Goal: Task Accomplishment & Management: Manage account settings

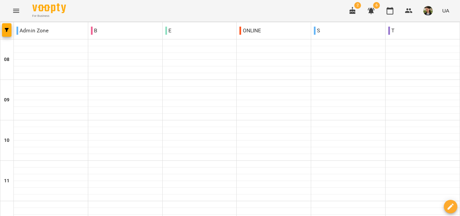
scroll to position [404, 0]
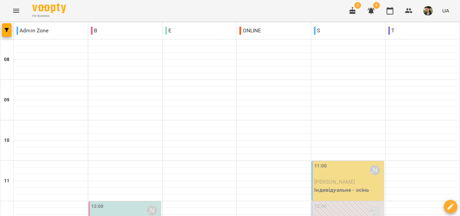
scroll to position [236, 0]
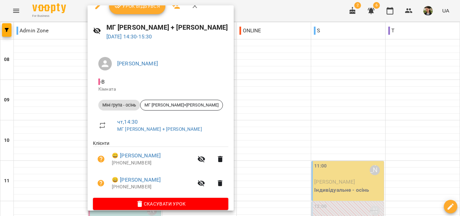
scroll to position [19, 0]
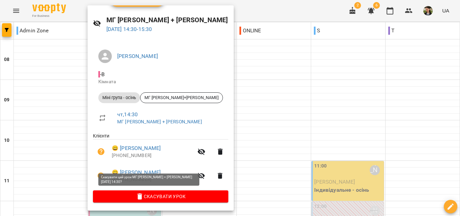
click at [157, 198] on span "Скасувати Урок" at bounding box center [160, 196] width 125 height 8
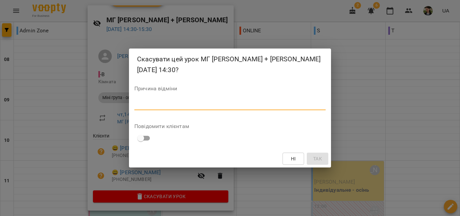
click at [215, 103] on textarea at bounding box center [229, 104] width 191 height 6
type textarea "**********"
click at [322, 159] on span "Так" at bounding box center [317, 158] width 11 height 8
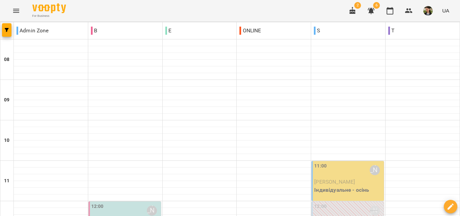
scroll to position [202, 0]
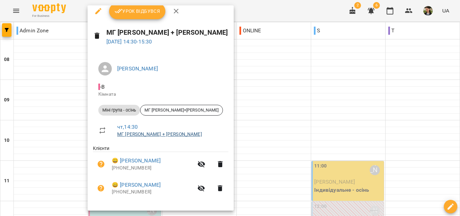
scroll to position [6, 0]
click at [108, 89] on span "- B" at bounding box center [160, 86] width 125 height 8
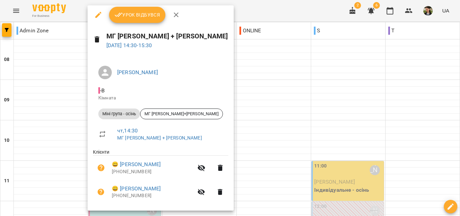
scroll to position [0, 0]
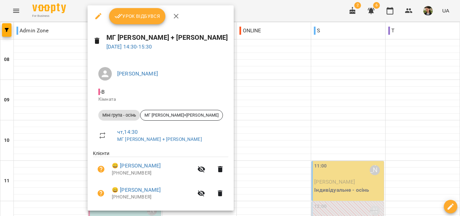
click at [99, 16] on icon "button" at bounding box center [98, 16] width 6 height 6
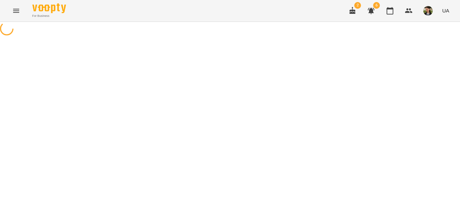
select select "**********"
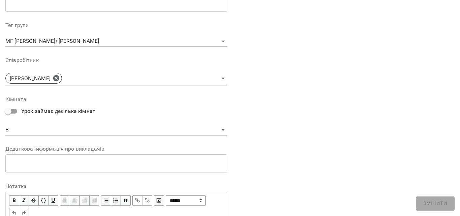
scroll to position [202, 0]
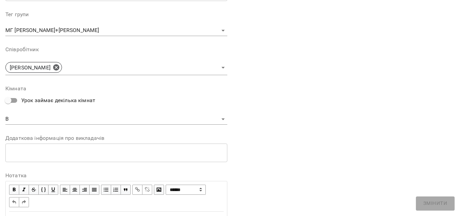
click at [140, 117] on body "For Business 2 6 UA Журнал відвідувань / МГ [PERSON_NAME] + [PERSON_NAME][DATE]…" at bounding box center [230, 180] width 460 height 360
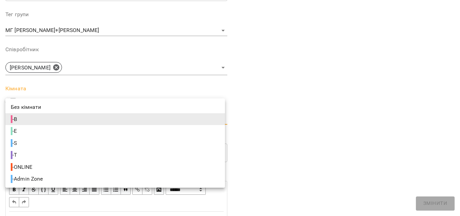
click at [38, 175] on span "- Admin Zone" at bounding box center [28, 179] width 34 height 8
type input "**********"
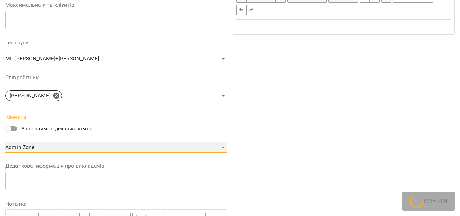
scroll to position [230, 0]
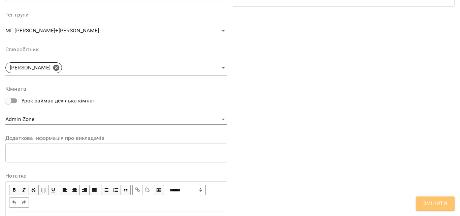
click at [443, 209] on button "Змінити" at bounding box center [435, 203] width 39 height 14
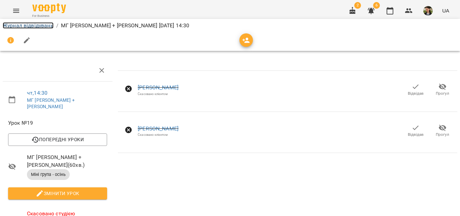
click at [26, 25] on link "Журнал відвідувань" at bounding box center [28, 25] width 51 height 6
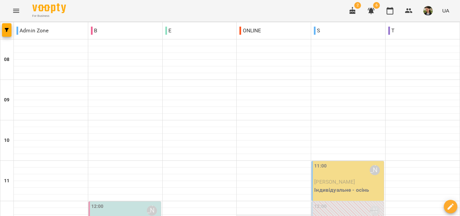
scroll to position [67, 0]
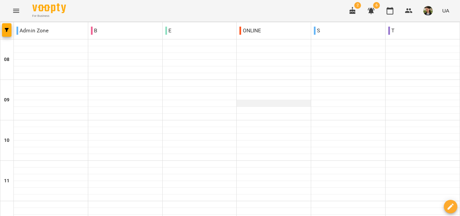
scroll to position [269, 0]
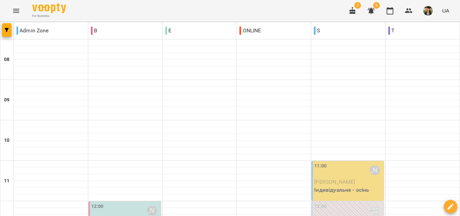
scroll to position [135, 0]
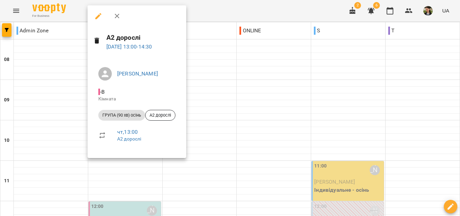
click at [94, 12] on button "button" at bounding box center [98, 16] width 16 height 16
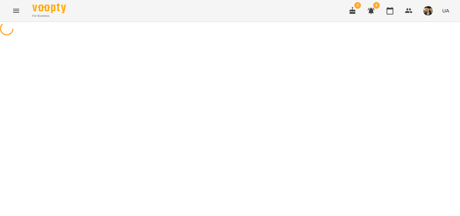
select select "**********"
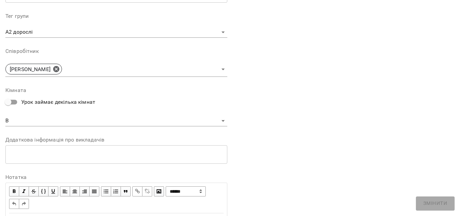
scroll to position [202, 0]
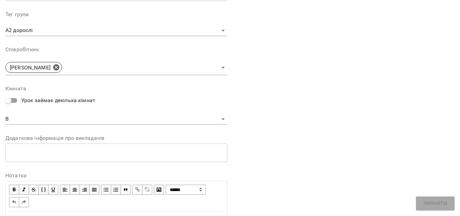
click at [49, 117] on body "For Business 2 6 UA Журнал відвідувань / А2 дорослі [DATE] 13:00 New Client чт …" at bounding box center [230, 164] width 460 height 328
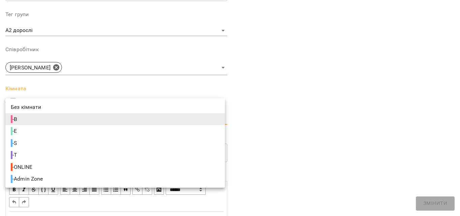
click at [30, 178] on span "- Admin Zone" at bounding box center [28, 179] width 34 height 8
type input "**********"
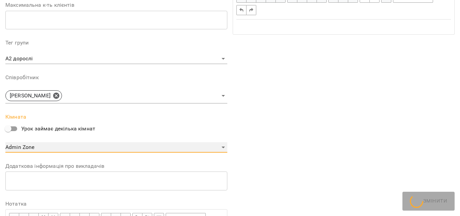
scroll to position [230, 0]
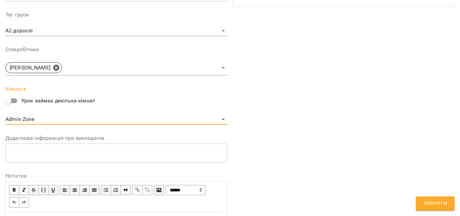
click at [439, 206] on span "Змінити" at bounding box center [435, 203] width 24 height 9
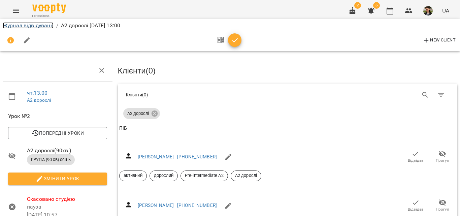
click at [26, 25] on link "Журнал відвідувань" at bounding box center [28, 25] width 51 height 6
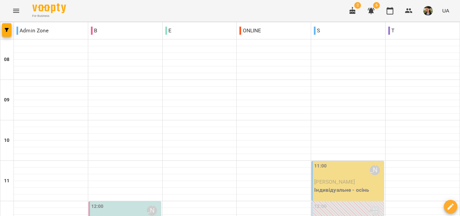
scroll to position [135, 0]
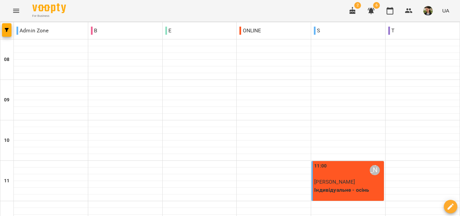
scroll to position [434, 0]
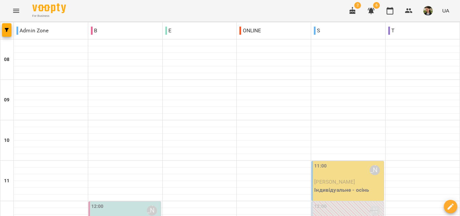
scroll to position [135, 0]
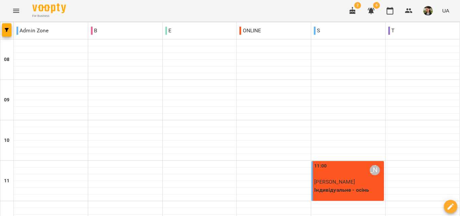
scroll to position [367, 0]
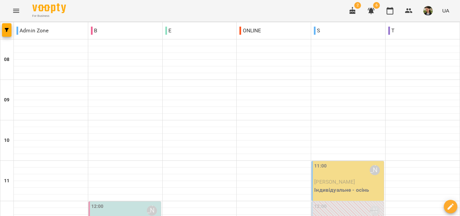
scroll to position [337, 0]
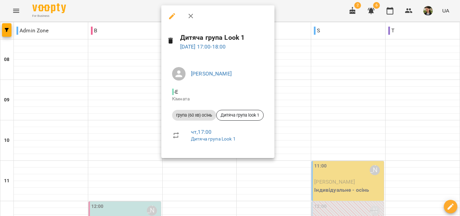
click at [174, 17] on icon "button" at bounding box center [172, 16] width 8 height 8
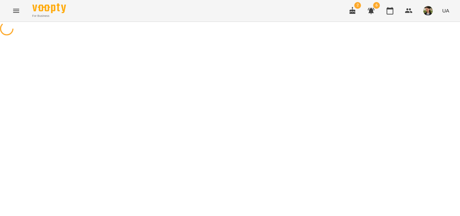
select select "**********"
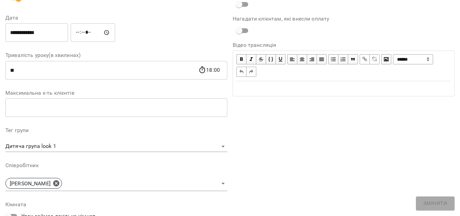
scroll to position [101, 0]
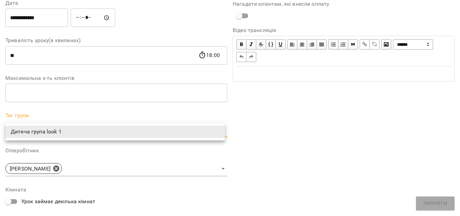
click at [69, 132] on li "Дитяча група look 1" at bounding box center [114, 132] width 219 height 12
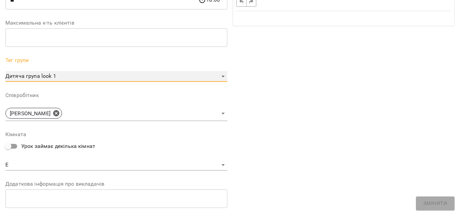
scroll to position [168, 0]
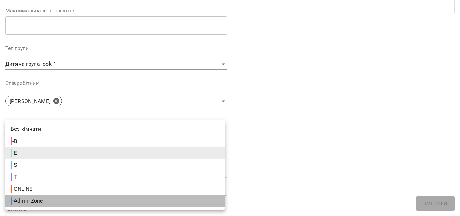
click at [44, 200] on span "- Admin Zone" at bounding box center [28, 201] width 34 height 8
type input "**********"
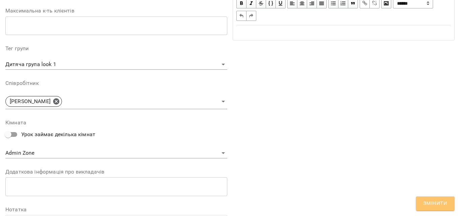
click at [442, 200] on span "Змінити" at bounding box center [435, 203] width 24 height 9
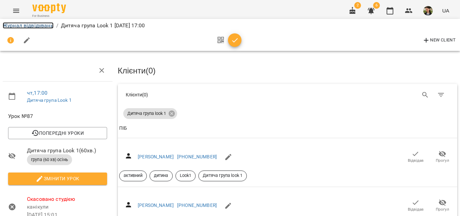
click at [16, 25] on link "Журнал відвідувань" at bounding box center [28, 25] width 51 height 6
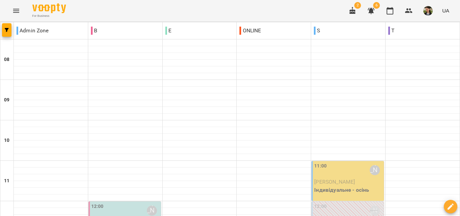
scroll to position [135, 0]
click at [326, 203] on div "12:00 [PERSON_NAME]" at bounding box center [348, 210] width 68 height 15
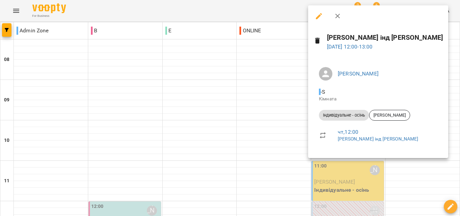
click at [317, 15] on icon "button" at bounding box center [319, 16] width 8 height 8
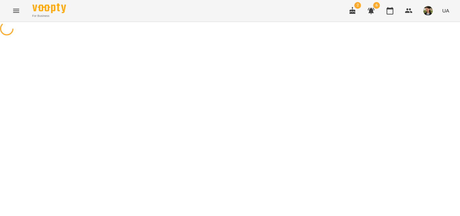
select select "**********"
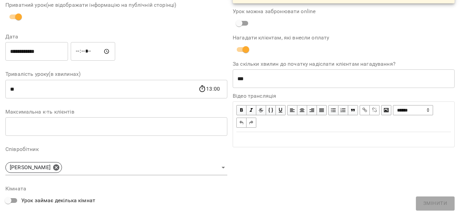
scroll to position [101, 0]
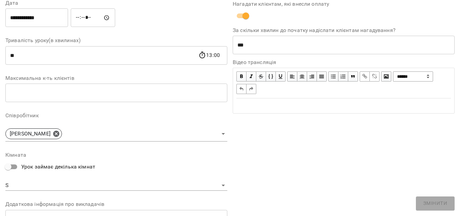
click at [53, 178] on div "**********" at bounding box center [116, 171] width 222 height 38
click at [53, 184] on body "For Business 2 6 UA Журнал відвідувань / [PERSON_NAME] інд [PERSON_NAME] [DATE]…" at bounding box center [230, 198] width 460 height 397
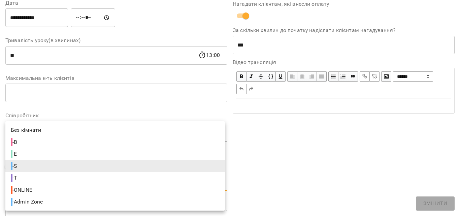
click at [32, 200] on span "- Admin Zone" at bounding box center [28, 202] width 34 height 8
type input "**********"
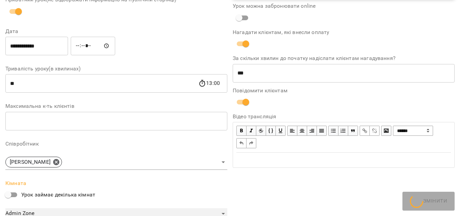
scroll to position [129, 0]
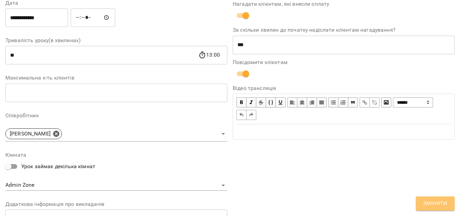
click at [431, 203] on span "Змінити" at bounding box center [435, 203] width 24 height 9
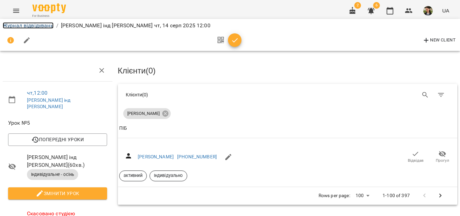
click at [43, 23] on link "Журнал відвідувань" at bounding box center [28, 25] width 51 height 6
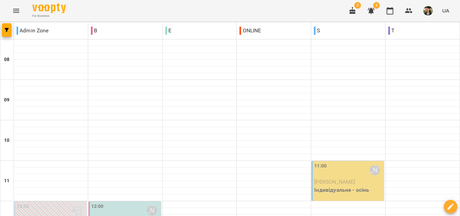
scroll to position [101, 0]
click at [112, 203] on div "12:00 [PERSON_NAME]" at bounding box center [125, 210] width 68 height 15
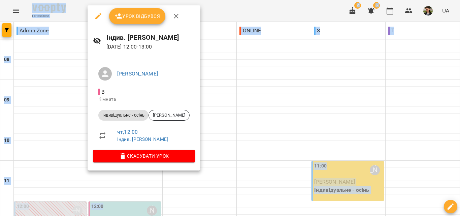
click at [98, 12] on icon "button" at bounding box center [98, 16] width 8 height 8
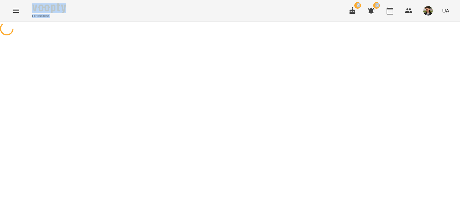
select select "**********"
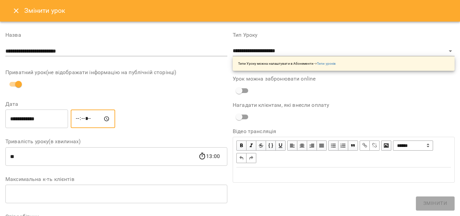
click at [89, 122] on input "*****" at bounding box center [93, 118] width 44 height 19
click at [102, 117] on input "*****" at bounding box center [93, 118] width 44 height 19
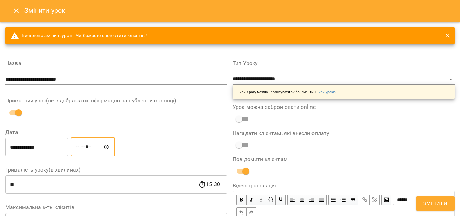
type input "*****"
click at [443, 201] on span "Змінити" at bounding box center [435, 203] width 24 height 9
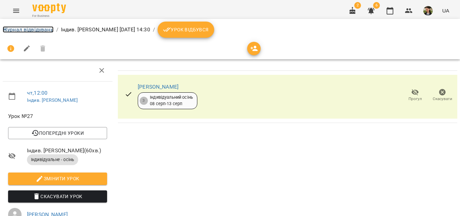
click at [33, 29] on link "Журнал відвідувань" at bounding box center [28, 29] width 51 height 6
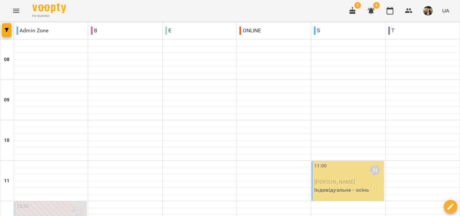
scroll to position [236, 0]
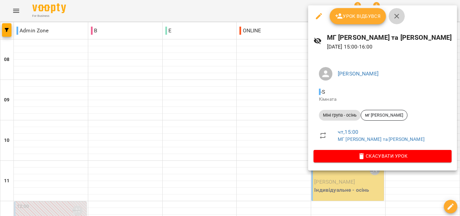
click at [402, 16] on button "button" at bounding box center [396, 16] width 16 height 16
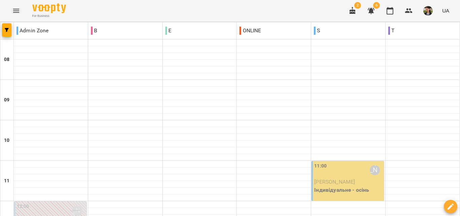
scroll to position [269, 0]
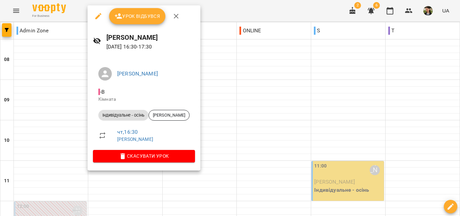
click at [176, 17] on icon "button" at bounding box center [176, 16] width 5 height 5
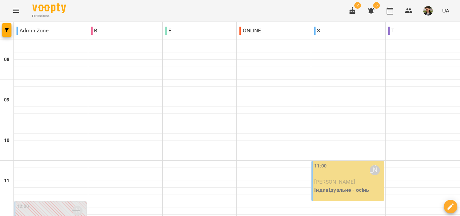
scroll to position [168, 0]
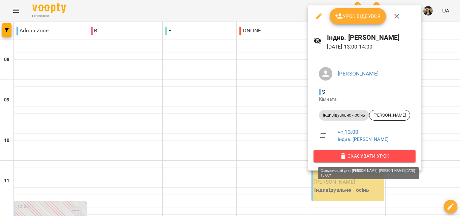
click at [370, 157] on span "Скасувати Урок" at bounding box center [364, 156] width 91 height 8
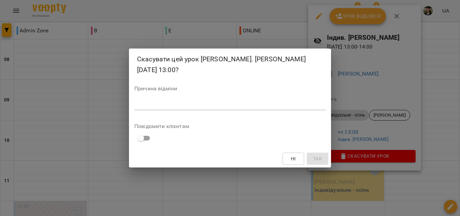
click at [219, 101] on textarea at bounding box center [229, 104] width 191 height 6
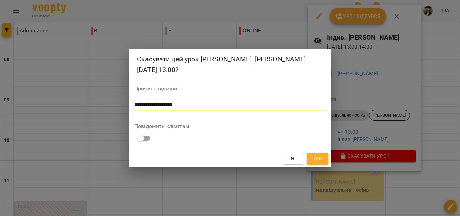
type textarea "**********"
click at [319, 159] on span "Так" at bounding box center [317, 158] width 9 height 8
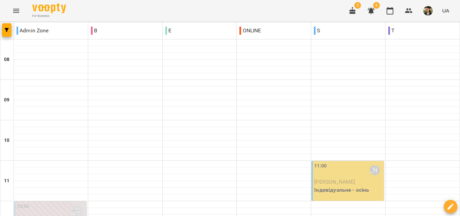
scroll to position [236, 0]
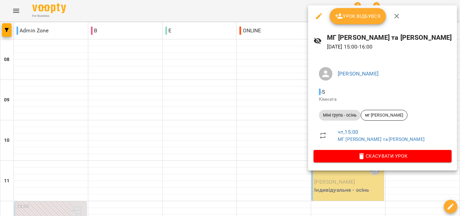
click at [396, 13] on icon "button" at bounding box center [396, 16] width 8 height 8
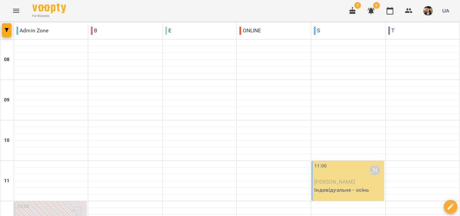
scroll to position [337, 0]
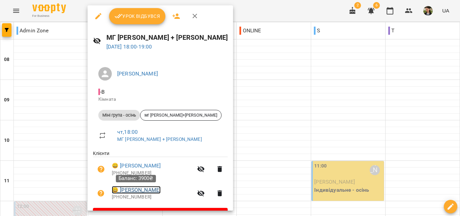
click at [136, 190] on link "😀 [PERSON_NAME]" at bounding box center [136, 190] width 49 height 8
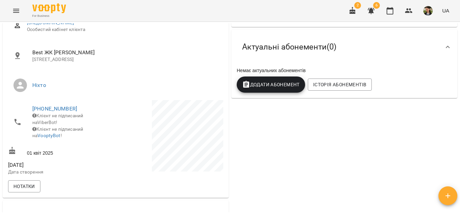
scroll to position [101, 0]
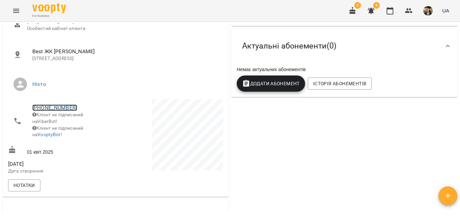
click at [47, 111] on link "[PHONE_NUMBER]" at bounding box center [54, 107] width 45 height 6
click at [83, 131] on img at bounding box center [82, 127] width 10 height 10
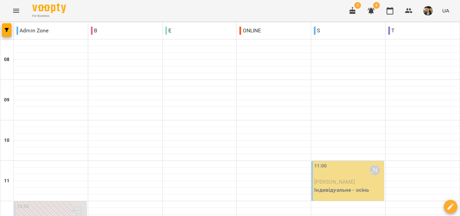
scroll to position [434, 0]
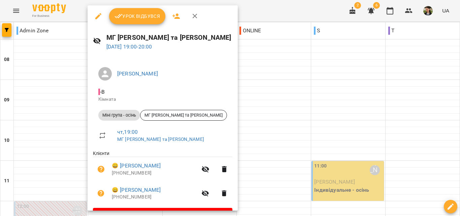
click at [196, 15] on icon "button" at bounding box center [195, 16] width 5 height 5
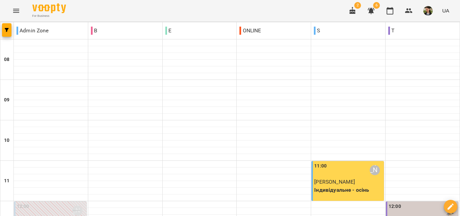
scroll to position [400, 0]
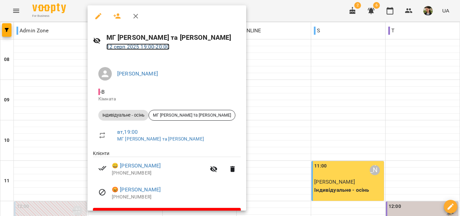
click at [129, 44] on link "[DATE] 19:00 - 20:00" at bounding box center [137, 46] width 63 height 6
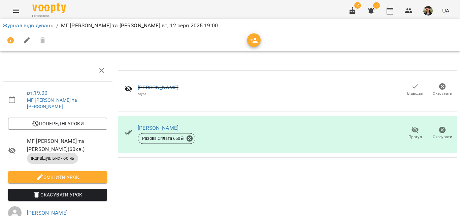
click at [411, 85] on icon "button" at bounding box center [415, 86] width 8 height 8
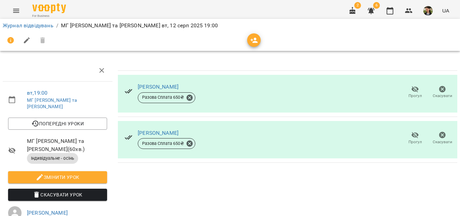
click at [411, 136] on icon "button" at bounding box center [414, 135] width 7 height 6
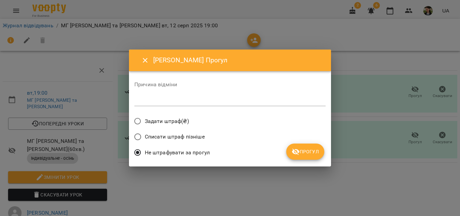
click at [142, 102] on textarea at bounding box center [229, 100] width 191 height 6
type textarea "*****"
click at [299, 150] on icon "submit" at bounding box center [295, 151] width 7 height 6
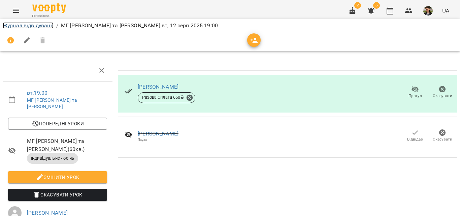
click at [24, 24] on link "Журнал відвідувань" at bounding box center [28, 25] width 51 height 6
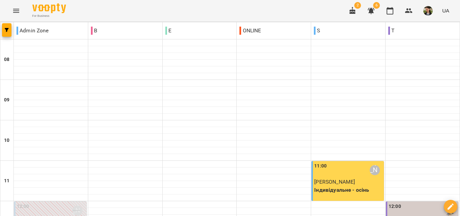
scroll to position [202, 0]
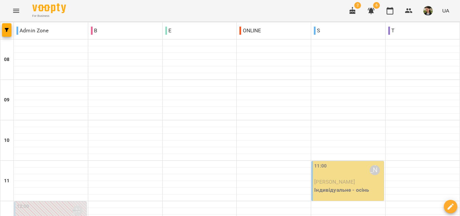
scroll to position [367, 0]
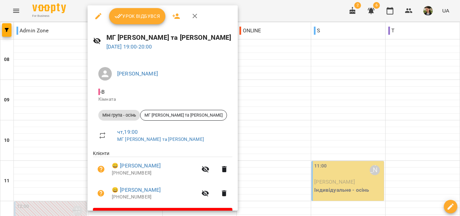
click at [286, 90] on div at bounding box center [230, 108] width 460 height 216
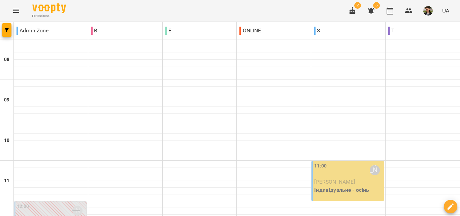
scroll to position [434, 0]
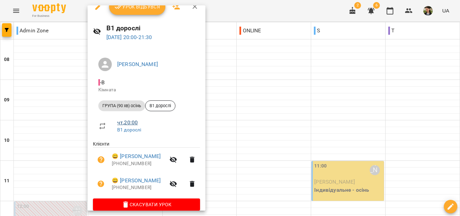
scroll to position [19, 0]
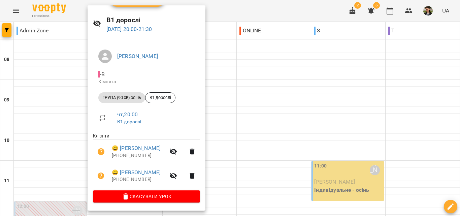
click at [303, 108] on div at bounding box center [230, 108] width 460 height 216
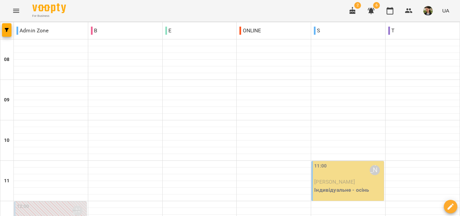
scroll to position [333, 0]
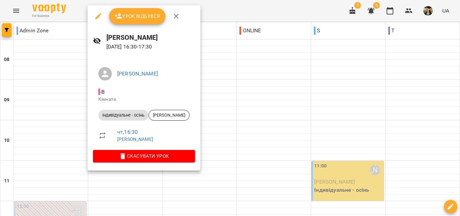
click at [238, 66] on div at bounding box center [230, 108] width 460 height 216
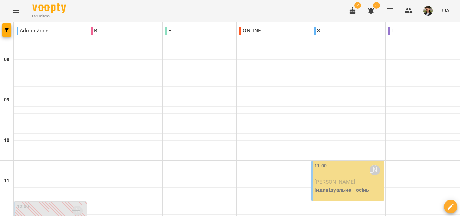
scroll to position [232, 0]
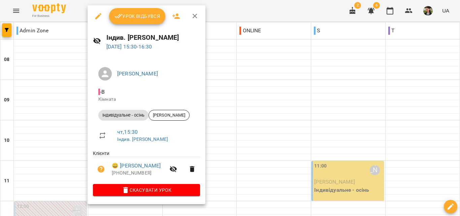
click at [242, 128] on div at bounding box center [230, 108] width 460 height 216
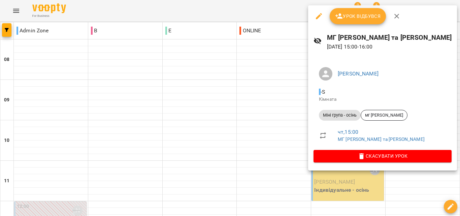
click at [223, 98] on div at bounding box center [230, 108] width 460 height 216
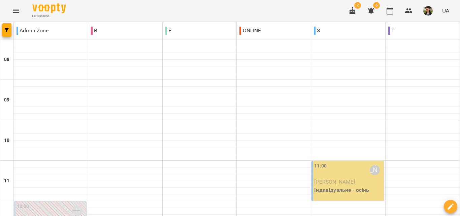
scroll to position [198, 0]
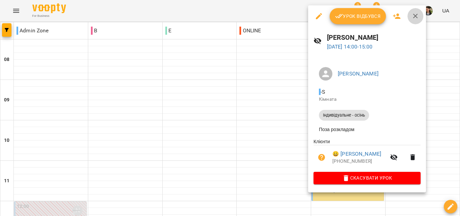
click at [416, 17] on icon "button" at bounding box center [415, 16] width 5 height 5
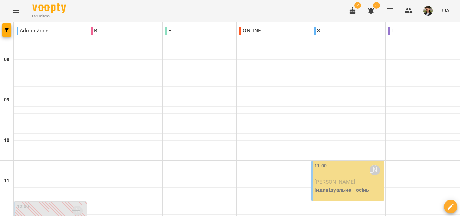
scroll to position [168, 0]
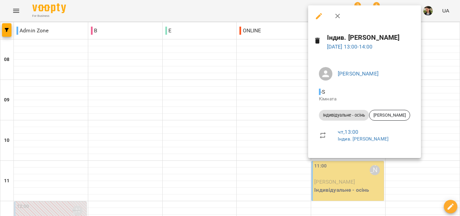
click at [317, 15] on icon "button" at bounding box center [319, 16] width 8 height 8
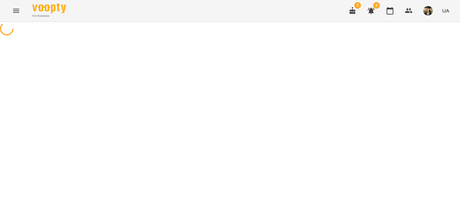
select select "**********"
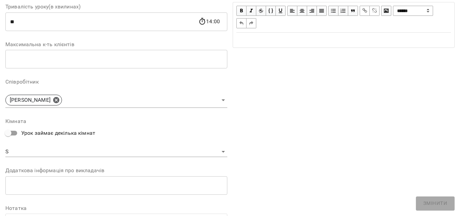
scroll to position [168, 0]
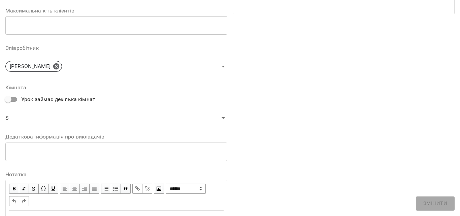
click at [26, 118] on body "For Business 2 6 UA Журнал відвідувань / Індив. [PERSON_NAME] [DATE] 13:00 New …" at bounding box center [230, 164] width 460 height 328
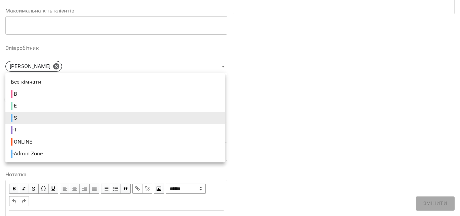
click at [40, 151] on span "- Admin Zone" at bounding box center [28, 153] width 34 height 8
type input "**********"
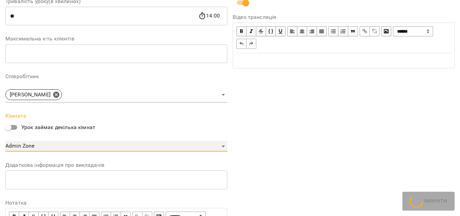
scroll to position [196, 0]
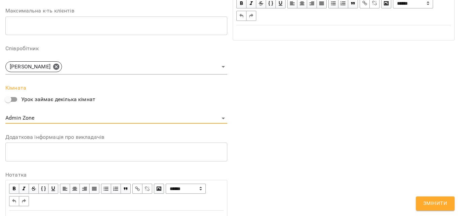
click at [451, 199] on button "Змінити" at bounding box center [435, 203] width 39 height 14
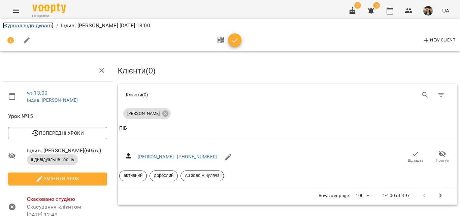
click at [32, 26] on link "Журнал відвідувань" at bounding box center [28, 25] width 51 height 6
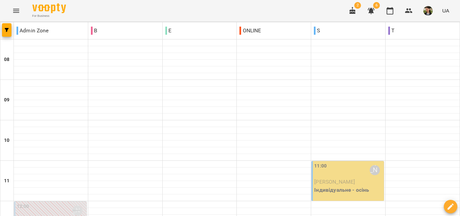
scroll to position [434, 0]
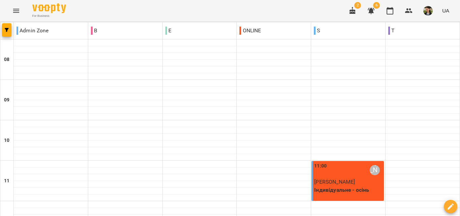
scroll to position [202, 0]
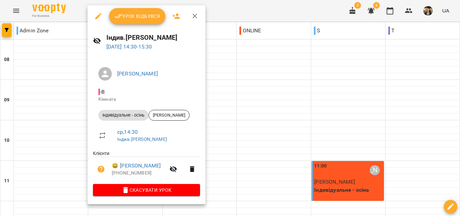
click at [257, 81] on div at bounding box center [230, 108] width 460 height 216
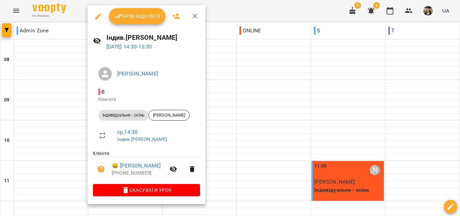
click at [143, 17] on span "Урок відбувся" at bounding box center [137, 16] width 46 height 8
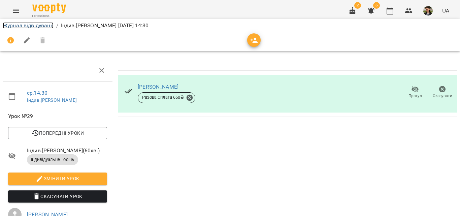
click at [25, 25] on link "Журнал відвідувань" at bounding box center [28, 25] width 51 height 6
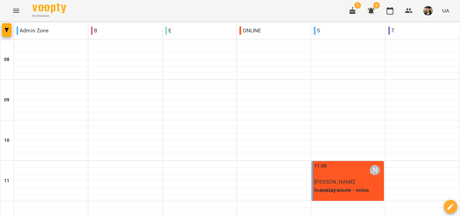
scroll to position [236, 0]
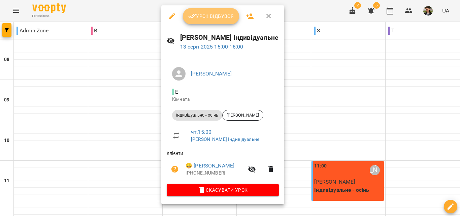
click at [210, 20] on span "Урок відбувся" at bounding box center [211, 16] width 46 height 8
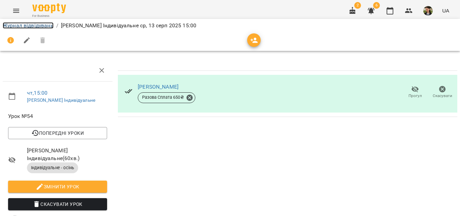
click at [22, 24] on link "Журнал відвідувань" at bounding box center [28, 25] width 51 height 6
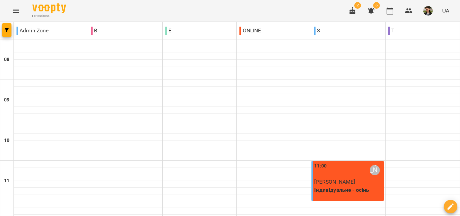
scroll to position [337, 0]
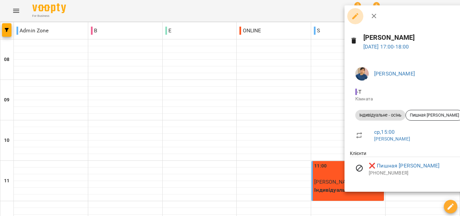
click at [356, 12] on icon "button" at bounding box center [355, 16] width 8 height 8
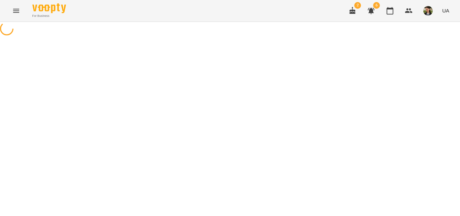
select select "**********"
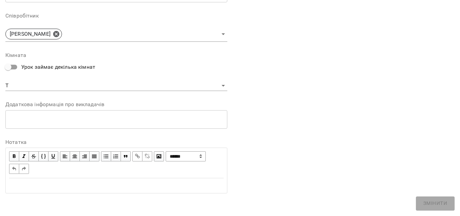
scroll to position [202, 0]
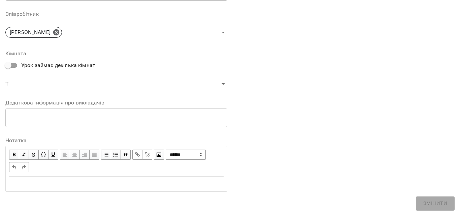
click at [65, 82] on body "**********" at bounding box center [230, 185] width 460 height 370
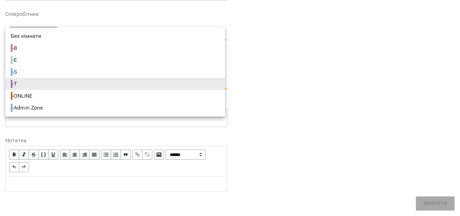
click at [33, 107] on span "- Admin Zone" at bounding box center [28, 108] width 34 height 8
type input "**********"
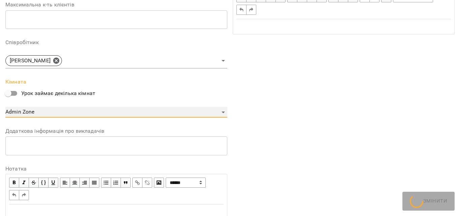
scroll to position [230, 0]
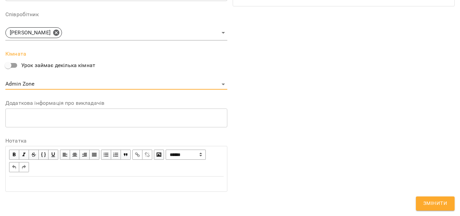
click at [437, 200] on span "Змінити" at bounding box center [435, 203] width 24 height 9
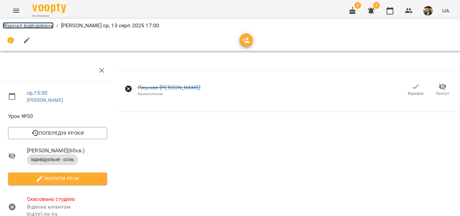
click at [35, 25] on link "Журнал відвідувань" at bounding box center [28, 25] width 51 height 6
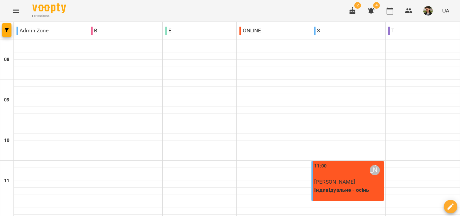
scroll to position [434, 0]
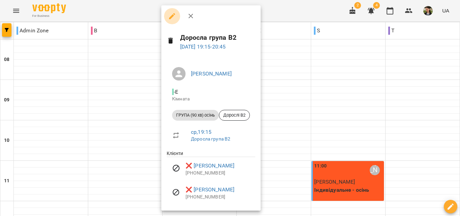
click at [169, 17] on icon "button" at bounding box center [172, 16] width 8 height 8
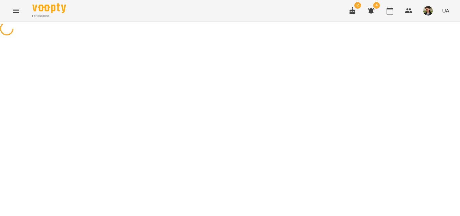
select select "**********"
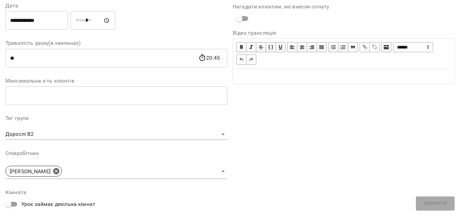
scroll to position [168, 0]
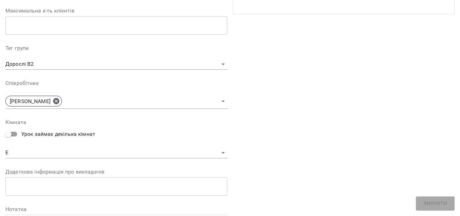
click at [39, 147] on body "For Business 2 4 UA Журнал відвідувань / Доросла група В2 [DATE] 19:15 ср , 19:…" at bounding box center [230, 172] width 460 height 345
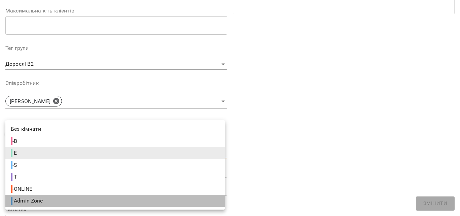
click at [39, 199] on span "- Admin Zone" at bounding box center [28, 201] width 34 height 8
type input "**********"
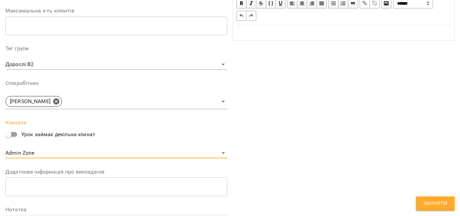
click at [451, 208] on button "Змінити" at bounding box center [435, 203] width 39 height 14
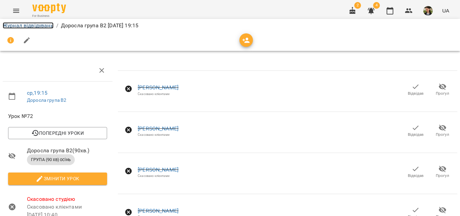
click at [40, 25] on link "Журнал відвідувань" at bounding box center [28, 25] width 51 height 6
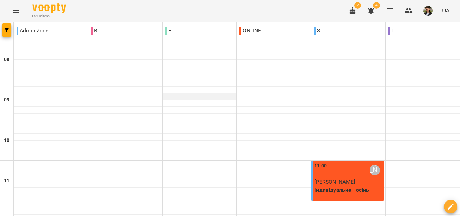
scroll to position [434, 0]
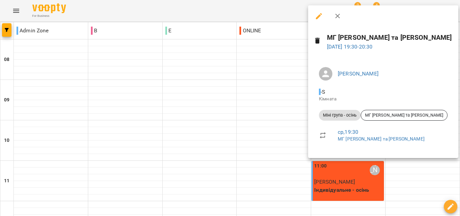
click at [318, 16] on icon "button" at bounding box center [319, 16] width 6 height 6
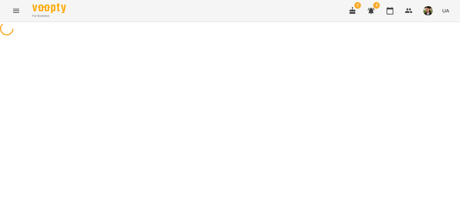
select select "**********"
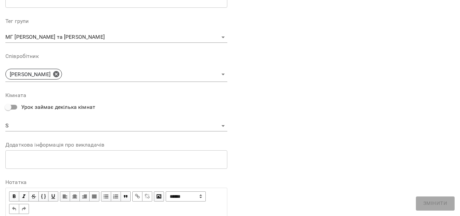
scroll to position [202, 0]
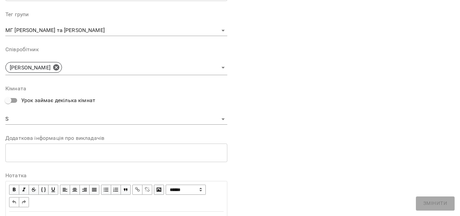
click at [51, 118] on body "For Business 2 4 UA Журнал відвідувань / МГ [PERSON_NAME] та [PERSON_NAME][GEOG…" at bounding box center [230, 171] width 460 height 342
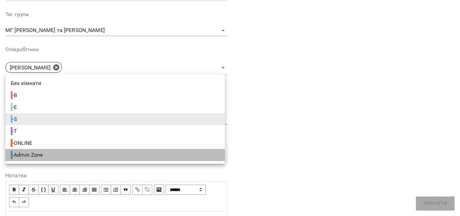
click at [49, 153] on li "- Admin Zone" at bounding box center [114, 155] width 219 height 12
type input "**********"
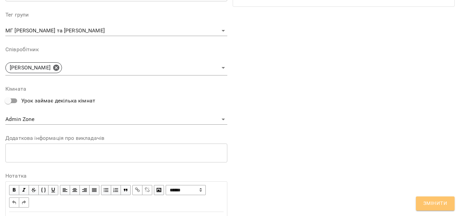
click at [434, 204] on span "Змінити" at bounding box center [435, 203] width 24 height 9
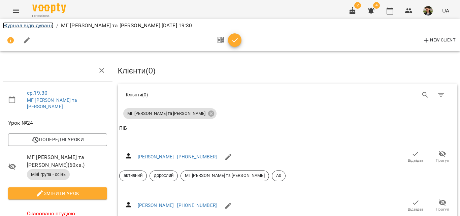
click at [33, 22] on link "Журнал відвідувань" at bounding box center [28, 25] width 51 height 6
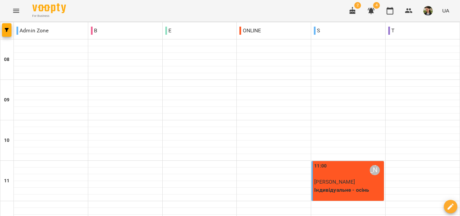
scroll to position [303, 0]
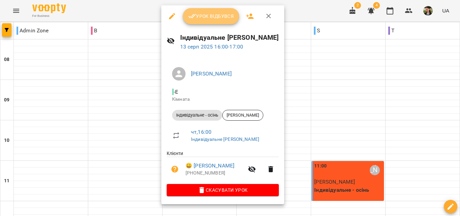
click at [208, 16] on span "Урок відбувся" at bounding box center [211, 16] width 46 height 8
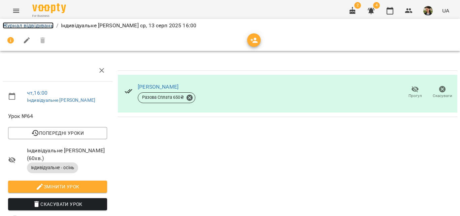
click at [23, 25] on link "Журнал відвідувань" at bounding box center [28, 25] width 51 height 6
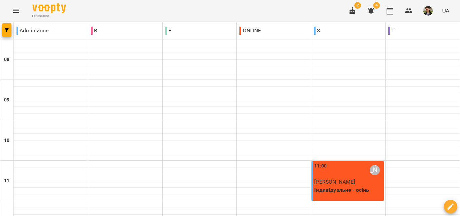
scroll to position [337, 0]
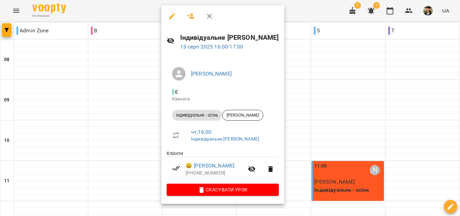
click at [349, 103] on div at bounding box center [230, 108] width 460 height 216
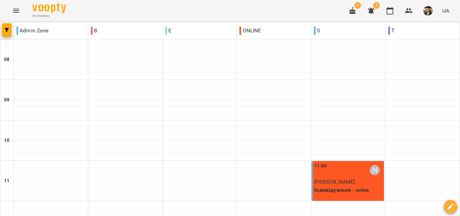
scroll to position [269, 0]
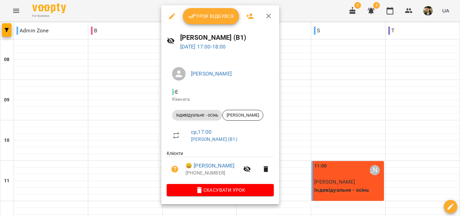
click at [420, 84] on div at bounding box center [230, 108] width 460 height 216
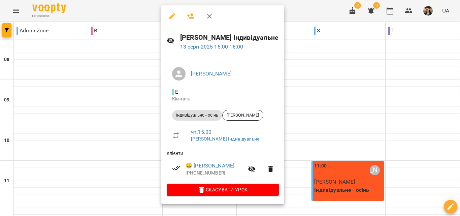
click at [314, 87] on div at bounding box center [230, 108] width 460 height 216
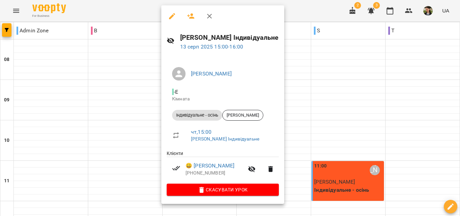
click at [367, 92] on div at bounding box center [230, 108] width 460 height 216
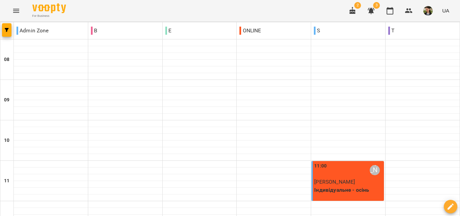
scroll to position [404, 0]
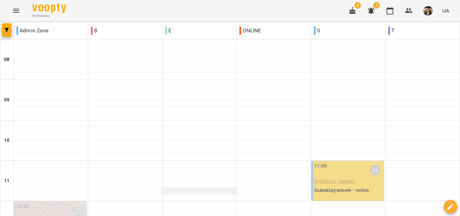
scroll to position [202, 0]
click at [21, 11] on button "Menu" at bounding box center [16, 11] width 16 height 16
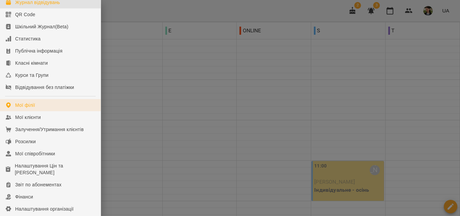
scroll to position [67, 0]
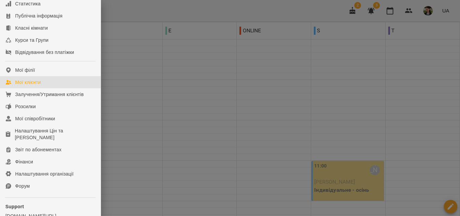
click at [56, 88] on link "Мої клієнти" at bounding box center [50, 82] width 101 height 12
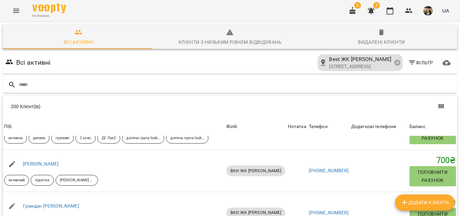
scroll to position [111, 0]
click at [19, 12] on icon "Menu" at bounding box center [16, 11] width 6 height 4
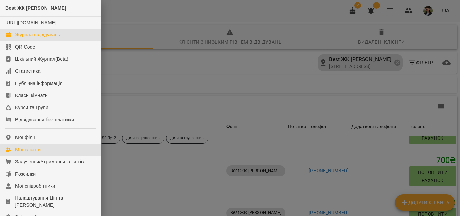
click at [27, 38] on div "Журнал відвідувань" at bounding box center [37, 34] width 45 height 7
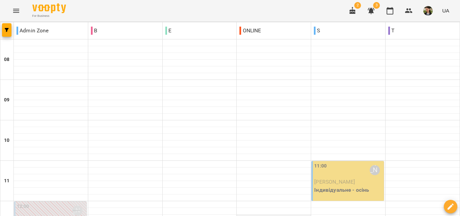
scroll to position [202, 0]
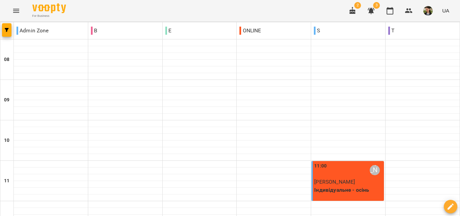
scroll to position [269, 0]
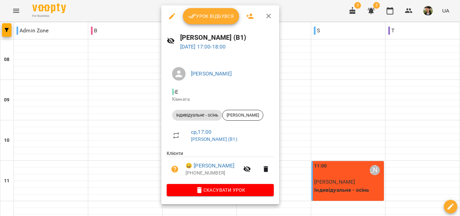
click at [272, 19] on button "button" at bounding box center [268, 16] width 16 height 16
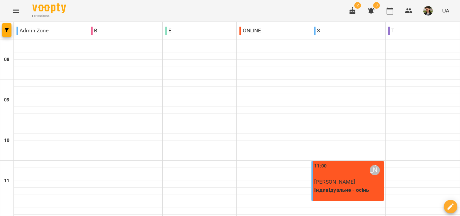
scroll to position [404, 0]
click at [407, 9] on icon "button" at bounding box center [408, 10] width 7 height 5
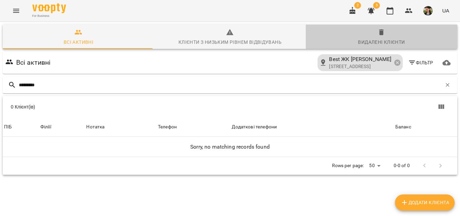
click at [383, 42] on div "Видалені клієнти" at bounding box center [381, 42] width 47 height 8
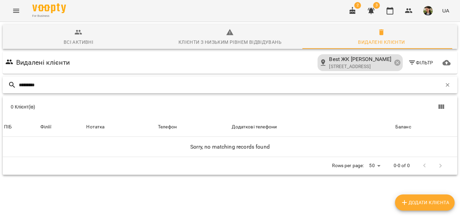
click at [30, 85] on input "*********" at bounding box center [230, 84] width 423 height 11
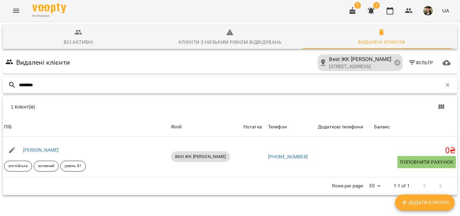
type input "********"
click at [40, 8] on img at bounding box center [49, 8] width 34 height 10
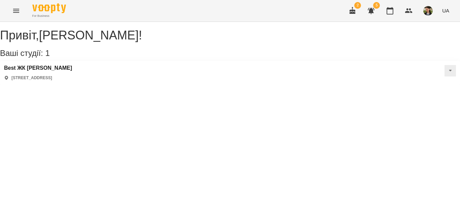
click at [16, 12] on icon "Menu" at bounding box center [16, 11] width 8 height 8
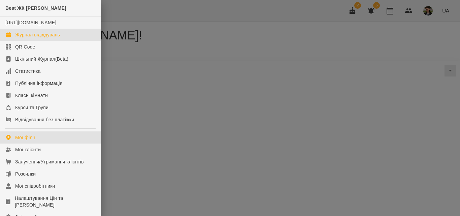
click at [26, 38] on div "Журнал відвідувань" at bounding box center [37, 34] width 45 height 7
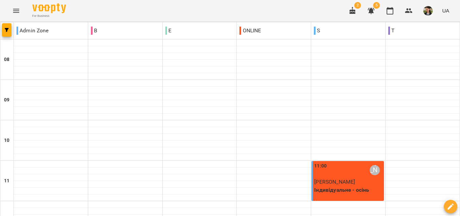
scroll to position [303, 0]
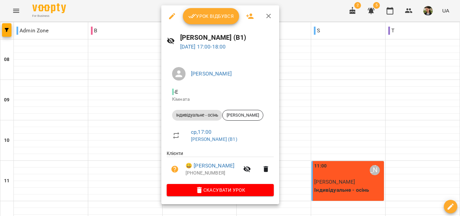
click at [206, 21] on button "Урок відбувся" at bounding box center [211, 16] width 57 height 16
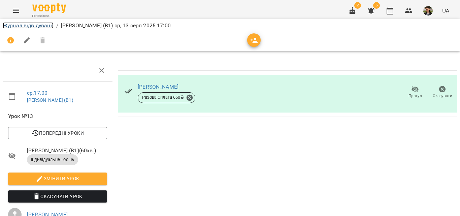
click at [14, 27] on link "Журнал відвідувань" at bounding box center [28, 25] width 51 height 6
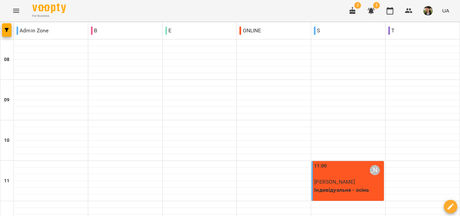
scroll to position [269, 0]
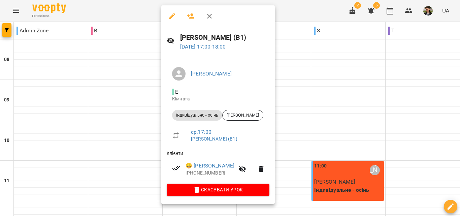
click at [357, 104] on div at bounding box center [230, 108] width 460 height 216
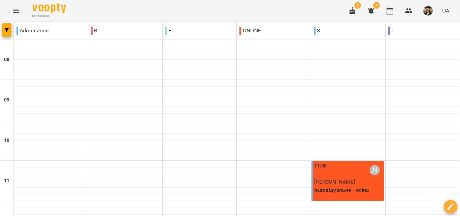
scroll to position [434, 0]
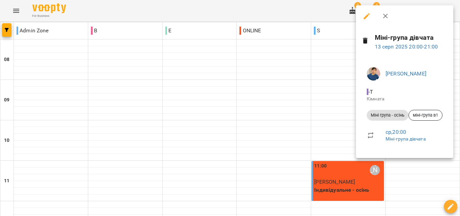
click at [368, 16] on icon "button" at bounding box center [366, 16] width 6 height 6
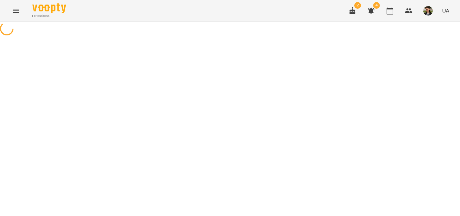
select select "**********"
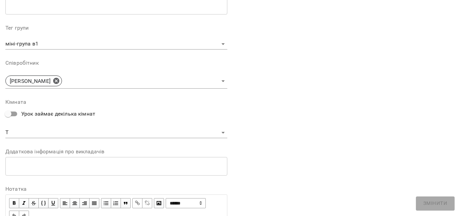
scroll to position [203, 0]
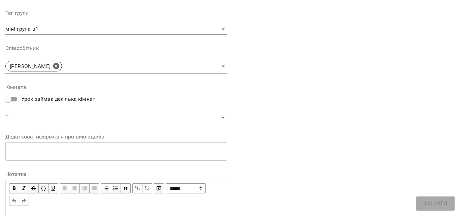
click at [62, 117] on body "For Business 2 4 UA Журнал відвідувань / Міні-група дівчата [DATE] 20:00 New Cl…" at bounding box center [230, 164] width 460 height 328
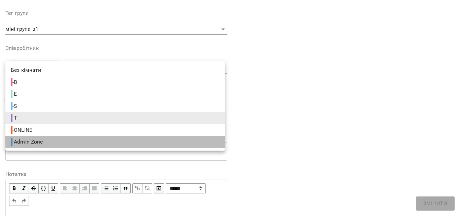
click at [31, 139] on span "- Admin Zone" at bounding box center [28, 142] width 34 height 8
type input "**********"
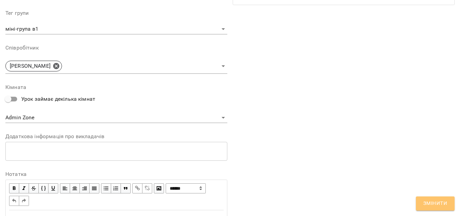
click at [425, 197] on button "Змінити" at bounding box center [435, 203] width 39 height 14
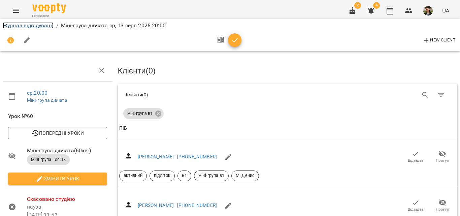
click at [19, 27] on link "Журнал відвідувань" at bounding box center [28, 25] width 51 height 6
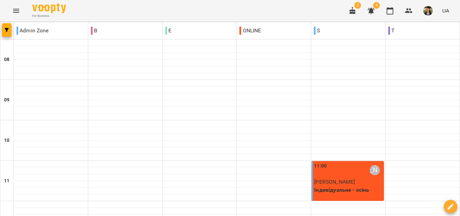
scroll to position [367, 0]
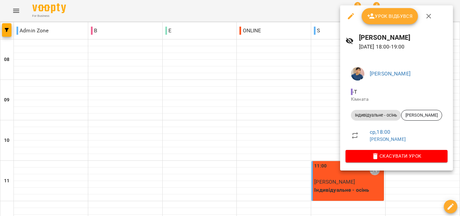
click at [386, 18] on span "Урок відбувся" at bounding box center [390, 16] width 46 height 8
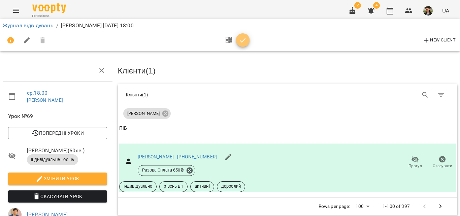
click at [245, 37] on icon "button" at bounding box center [243, 40] width 8 height 8
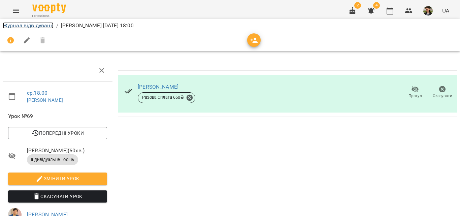
click at [21, 25] on link "Журнал відвідувань" at bounding box center [28, 25] width 51 height 6
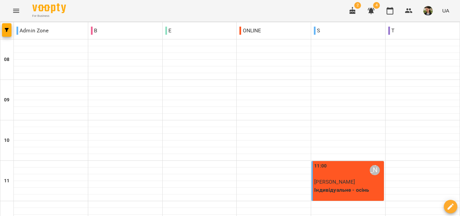
scroll to position [404, 0]
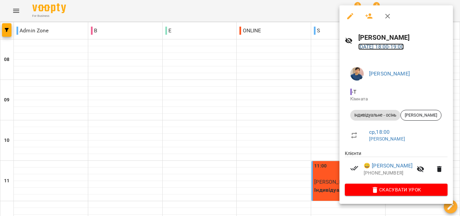
click at [379, 46] on link "[DATE] 18:00 - 19:00" at bounding box center [381, 46] width 46 height 6
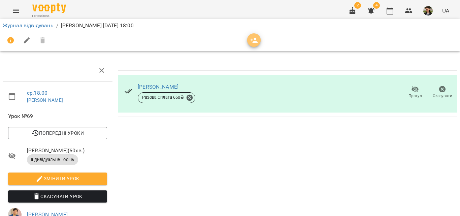
click at [252, 39] on icon "button" at bounding box center [254, 40] width 8 height 8
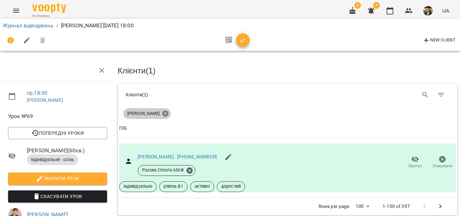
click at [165, 112] on icon at bounding box center [165, 113] width 7 height 7
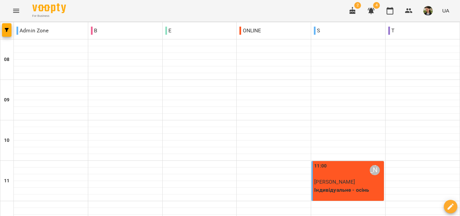
scroll to position [404, 0]
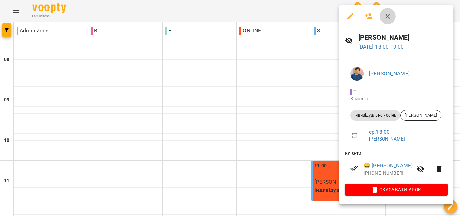
click at [387, 16] on icon "button" at bounding box center [387, 16] width 5 height 5
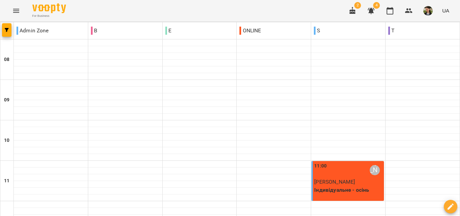
click at [354, 11] on icon "button" at bounding box center [352, 10] width 6 height 7
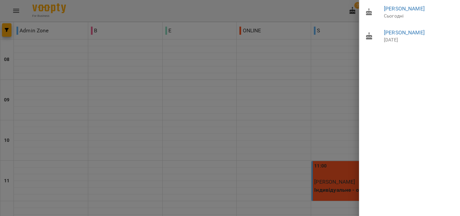
click at [335, 14] on div at bounding box center [230, 108] width 460 height 216
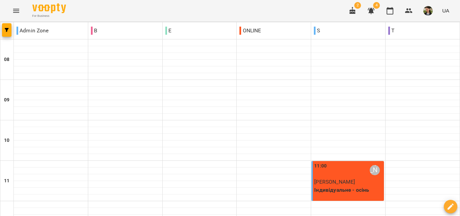
click at [359, 8] on span "2" at bounding box center [357, 5] width 7 height 7
click at [355, 9] on icon "button" at bounding box center [352, 11] width 8 height 8
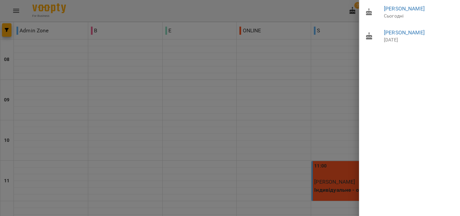
click at [235, 66] on div at bounding box center [230, 108] width 460 height 216
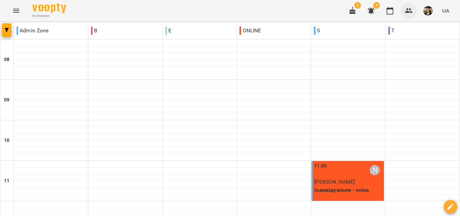
click at [409, 10] on icon "button" at bounding box center [409, 11] width 8 height 8
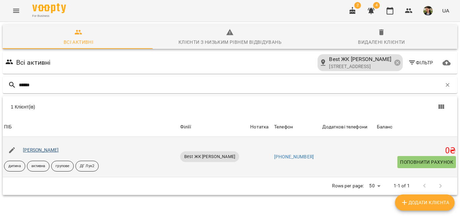
type input "******"
click at [30, 149] on link "[PERSON_NAME]" at bounding box center [41, 149] width 36 height 5
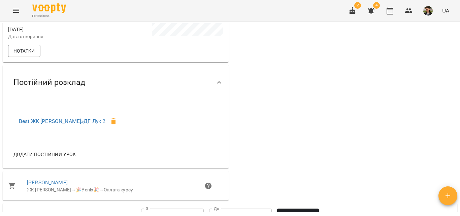
scroll to position [236, 0]
click at [50, 124] on link "Best ЖК [PERSON_NAME] » ДГ Лук 2" at bounding box center [62, 120] width 86 height 6
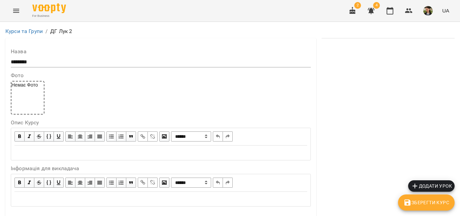
scroll to position [526, 0]
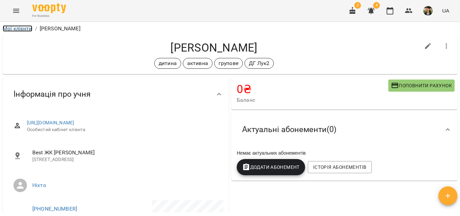
click at [21, 27] on link "Мої клієнти" at bounding box center [18, 28] width 30 height 6
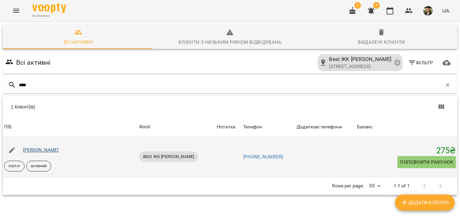
type input "****"
click at [46, 150] on link "[PERSON_NAME]" at bounding box center [41, 149] width 36 height 5
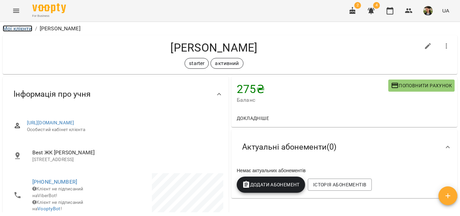
click at [21, 29] on link "Мої клієнти" at bounding box center [18, 28] width 30 height 6
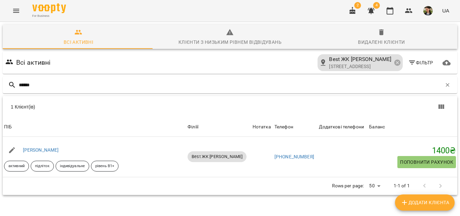
type input "******"
click at [377, 37] on span "Видалені клієнти" at bounding box center [381, 37] width 143 height 18
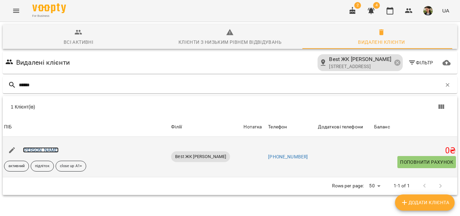
click at [33, 148] on link "[PERSON_NAME]" at bounding box center [41, 149] width 36 height 5
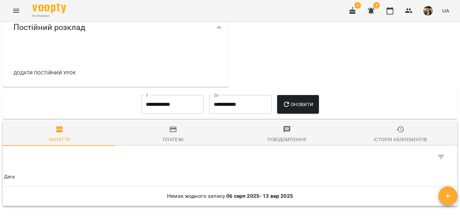
scroll to position [404, 0]
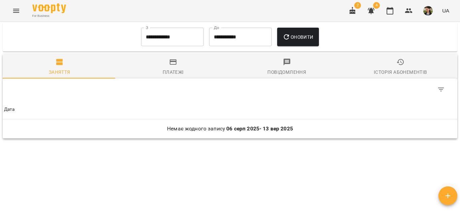
click at [161, 46] on input "**********" at bounding box center [172, 37] width 63 height 19
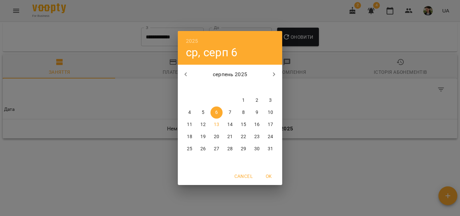
click at [185, 75] on icon "button" at bounding box center [185, 74] width 2 height 4
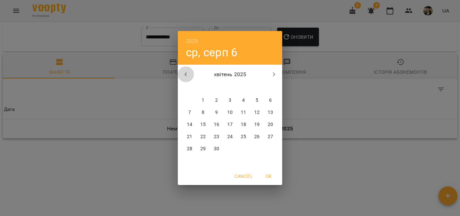
click at [185, 75] on icon "button" at bounding box center [185, 74] width 2 height 4
click at [216, 101] on p "1" at bounding box center [216, 100] width 3 height 7
type input "**********"
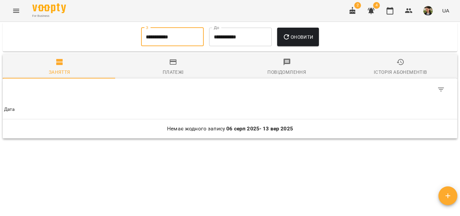
click at [301, 41] on span "Оновити" at bounding box center [297, 37] width 31 height 8
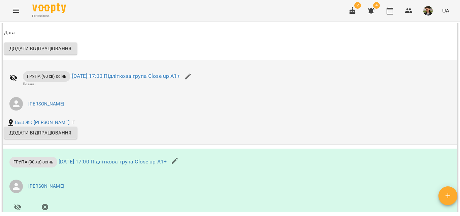
scroll to position [606, 0]
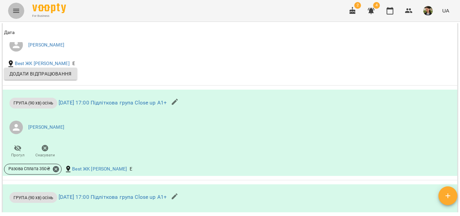
click at [15, 11] on icon "Menu" at bounding box center [16, 11] width 6 height 4
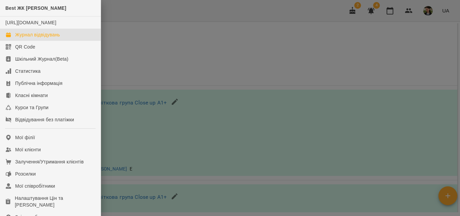
click at [33, 38] on div "Журнал відвідувань" at bounding box center [37, 34] width 45 height 7
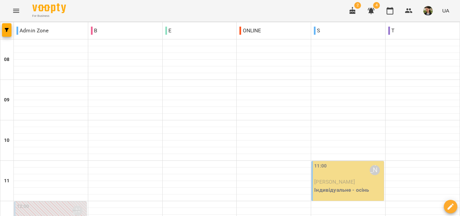
scroll to position [236, 0]
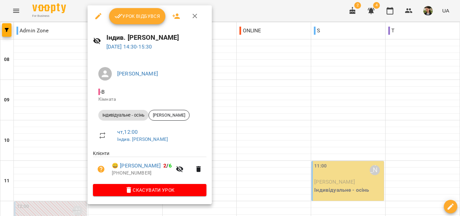
click at [198, 15] on button "button" at bounding box center [195, 16] width 16 height 16
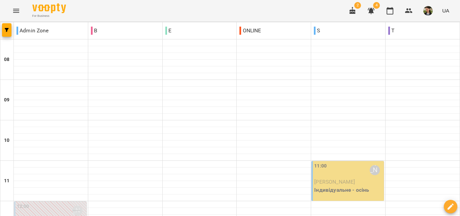
scroll to position [337, 0]
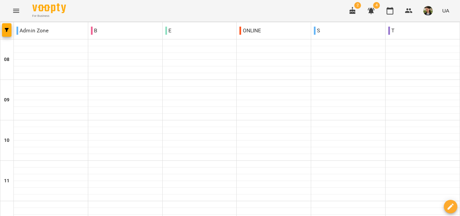
scroll to position [299, 0]
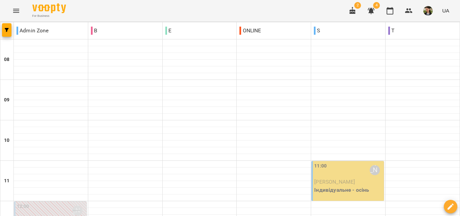
scroll to position [252, 0]
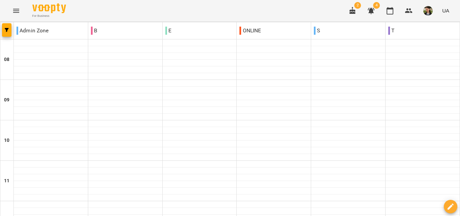
scroll to position [404, 0]
